Goal: Transaction & Acquisition: Purchase product/service

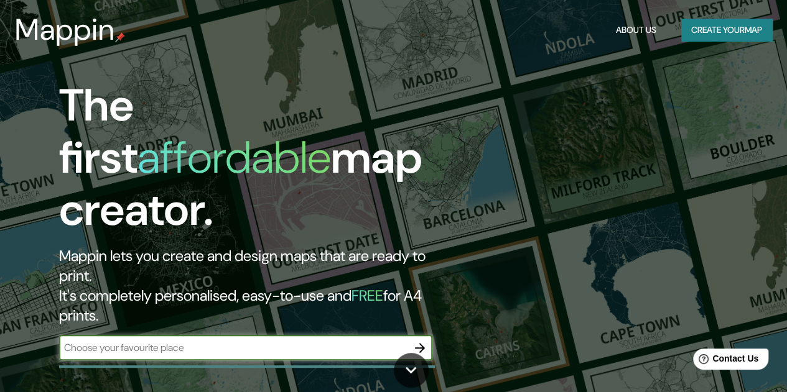
click at [690, 33] on button "Create your map" at bounding box center [726, 30] width 91 height 23
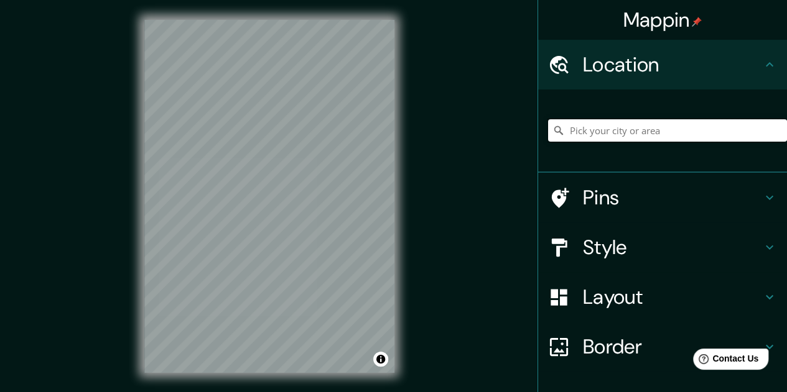
click at [606, 132] on input "Pick your city or area" at bounding box center [667, 130] width 239 height 22
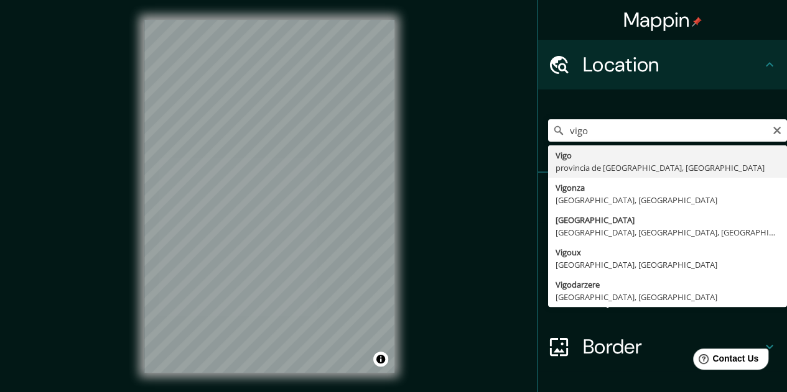
type input "[GEOGRAPHIC_DATA], [GEOGRAPHIC_DATA], [GEOGRAPHIC_DATA]"
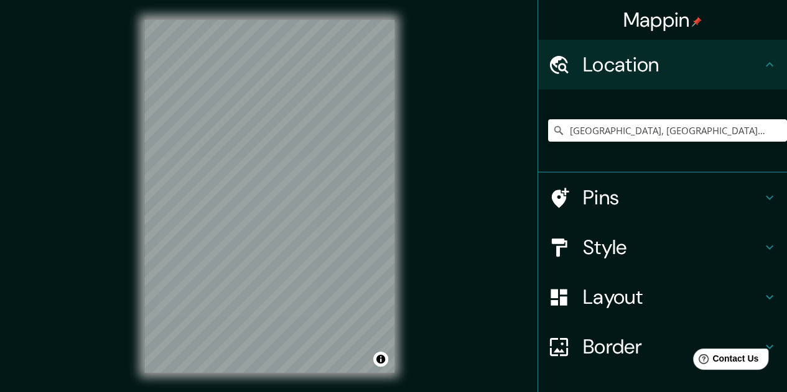
click at [399, 180] on div "© Mapbox © OpenStreetMap Improve this map" at bounding box center [269, 196] width 290 height 393
click at [398, 178] on div "© Mapbox © OpenStreetMap Improve this map" at bounding box center [269, 196] width 290 height 393
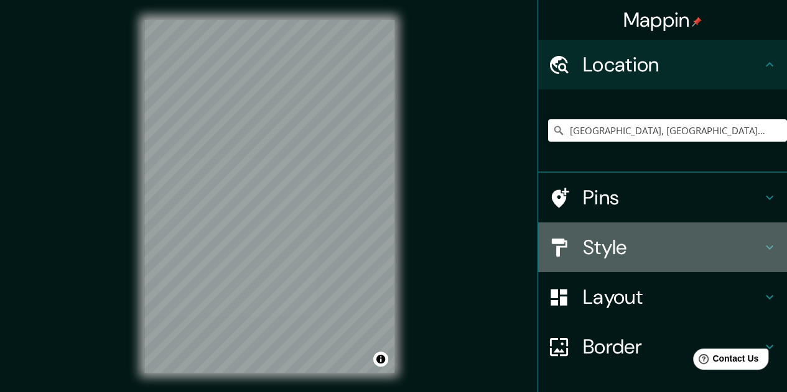
click at [601, 248] on h4 "Style" at bounding box center [672, 247] width 179 height 25
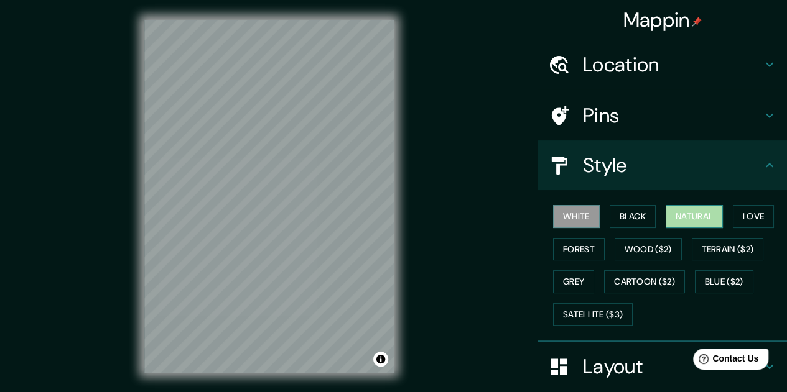
click at [698, 216] on button "Natural" at bounding box center [693, 216] width 57 height 23
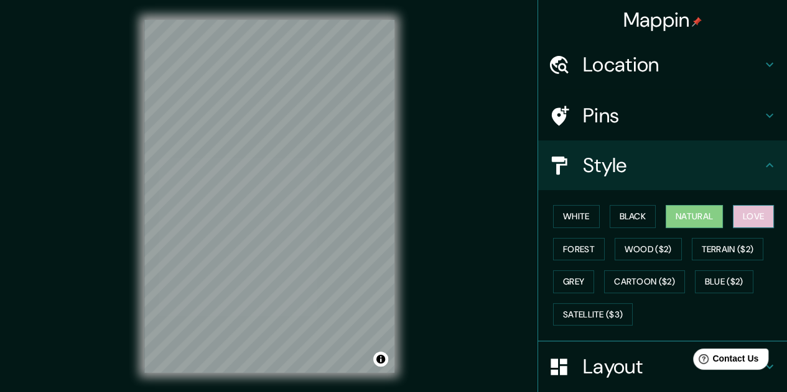
click at [733, 220] on button "Love" at bounding box center [753, 216] width 41 height 23
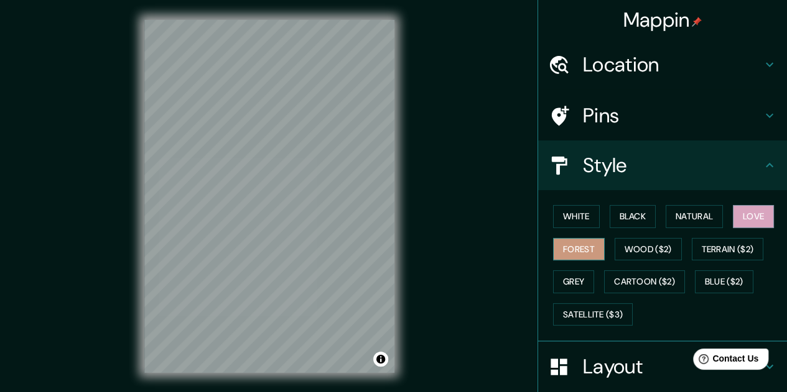
click at [585, 251] on button "Forest" at bounding box center [579, 249] width 52 height 23
click at [624, 251] on button "Wood ($2)" at bounding box center [647, 249] width 67 height 23
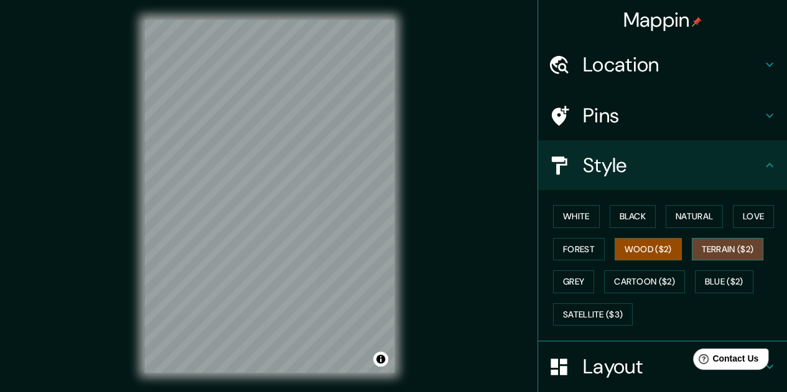
click at [692, 251] on button "Terrain ($2)" at bounding box center [728, 249] width 72 height 23
click at [577, 279] on button "Grey" at bounding box center [573, 282] width 41 height 23
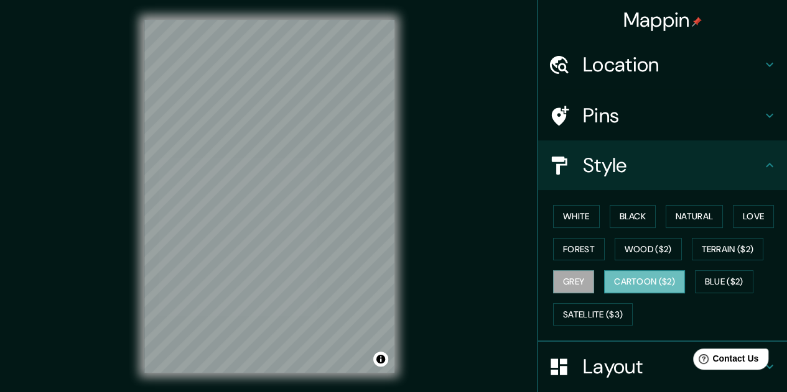
click at [635, 279] on button "Cartoon ($2)" at bounding box center [644, 282] width 81 height 23
click at [762, 167] on icon at bounding box center [769, 165] width 15 height 15
click at [579, 319] on button "Satellite ($3)" at bounding box center [593, 314] width 80 height 23
